Goal: Task Accomplishment & Management: Complete application form

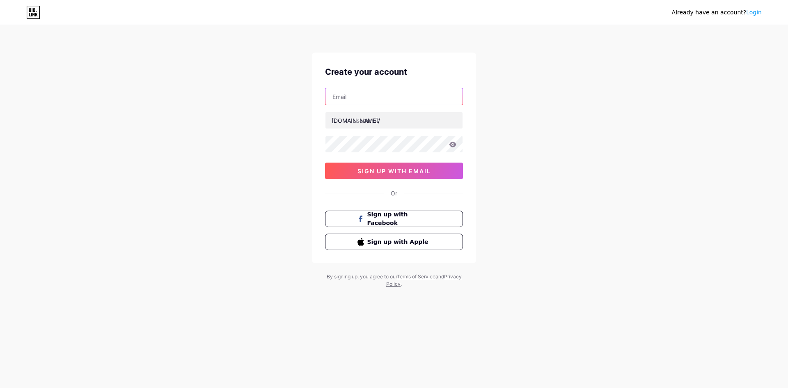
type input "[EMAIL_ADDRESS][DOMAIN_NAME]"
type input "oknozakaz"
drag, startPoint x: 170, startPoint y: 274, endPoint x: 368, endPoint y: 188, distance: 215.9
click at [176, 270] on div "Already have an account? Login Create your account [EMAIL_ADDRESS][DOMAIN_NAME]…" at bounding box center [394, 157] width 788 height 314
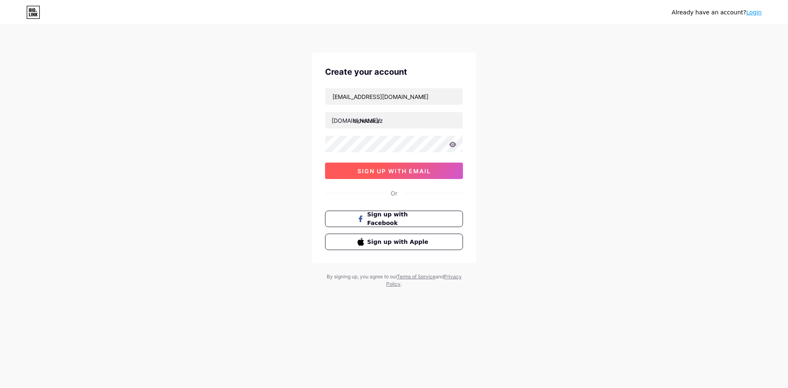
click at [386, 169] on span "sign up with email" at bounding box center [395, 171] width 74 height 7
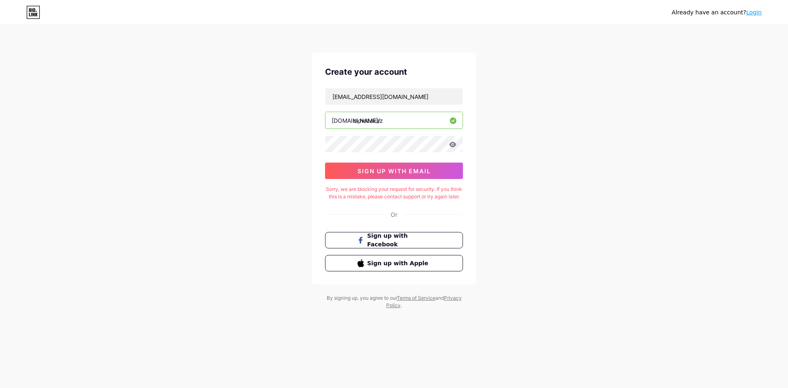
drag, startPoint x: 149, startPoint y: 228, endPoint x: 178, endPoint y: 215, distance: 31.6
click at [155, 226] on div "Already have an account? Login Create your account [EMAIL_ADDRESS][DOMAIN_NAME]…" at bounding box center [394, 167] width 788 height 335
click at [374, 172] on span "sign up with email" at bounding box center [395, 171] width 74 height 7
click at [399, 185] on div "Create your account [EMAIL_ADDRESS][DOMAIN_NAME] [DOMAIN_NAME]/ oknozakaz sign …" at bounding box center [394, 169] width 164 height 232
click at [399, 175] on button "sign up with email" at bounding box center [394, 171] width 138 height 16
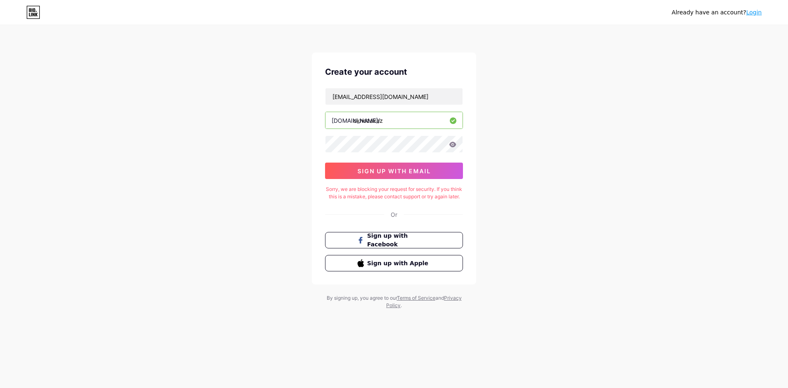
click at [763, 12] on div "Already have an account? Login" at bounding box center [394, 12] width 788 height 13
click at [753, 17] on div "Already have an account? Login" at bounding box center [717, 12] width 90 height 13
click at [753, 16] on div "Already have an account? Login" at bounding box center [717, 12] width 90 height 9
click at [754, 15] on link "Login" at bounding box center [754, 12] width 16 height 7
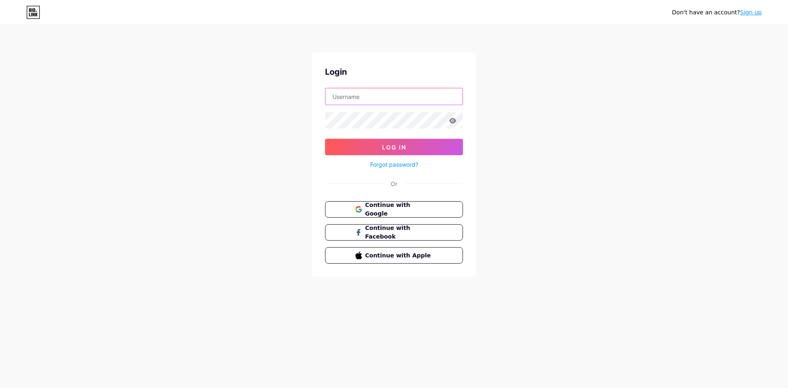
type input "oknozakaz"
drag, startPoint x: 168, startPoint y: 266, endPoint x: 236, endPoint y: 198, distance: 95.5
click at [169, 265] on div "Don't have an account? Sign up Login oknozakaz Log In Forgot password? Or Conti…" at bounding box center [394, 151] width 788 height 303
click at [392, 148] on span "Log In" at bounding box center [394, 147] width 24 height 7
drag, startPoint x: 188, startPoint y: 169, endPoint x: 359, endPoint y: 134, distance: 174.3
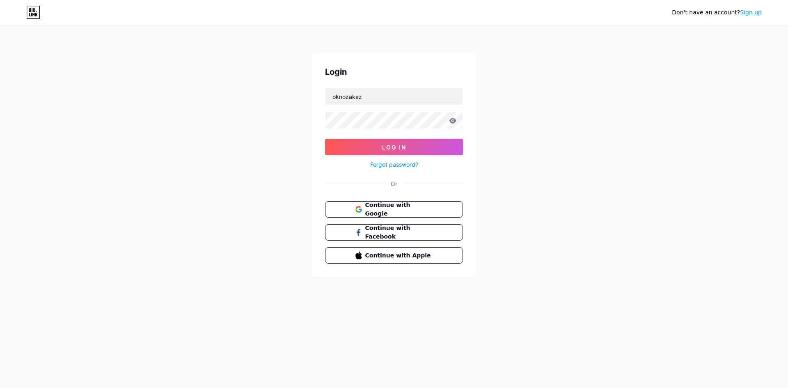
click at [191, 168] on div "Don't have an account? Sign up Login oknozakaz Log In Forgot password? Or Conti…" at bounding box center [394, 151] width 788 height 303
click at [360, 134] on form "oknozakaz Log In Forgot password?" at bounding box center [394, 129] width 138 height 82
click at [365, 141] on button "Log In" at bounding box center [394, 147] width 138 height 16
click at [354, 94] on input "oknozakaz" at bounding box center [394, 96] width 137 height 16
